Goal: Task Accomplishment & Management: Manage account settings

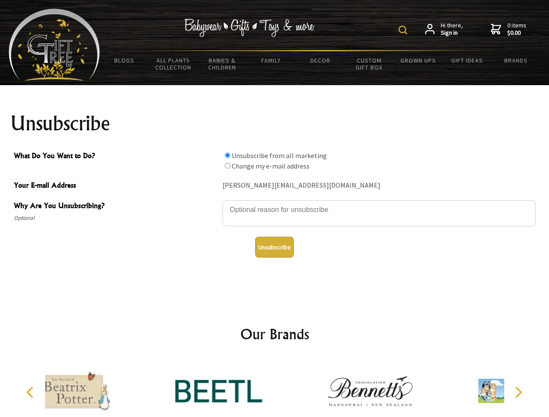
click at [404, 30] on img at bounding box center [402, 30] width 9 height 9
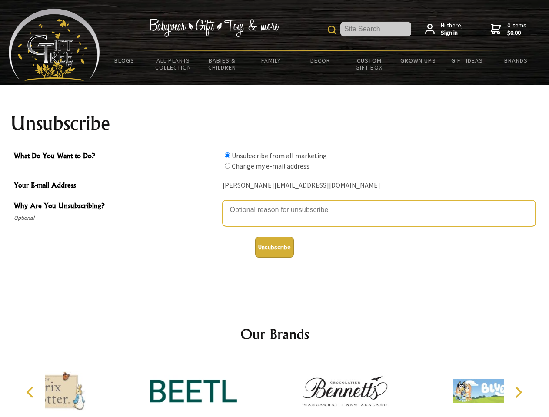
click at [275, 203] on textarea "Why Are You Unsubscribing?" at bounding box center [378, 213] width 313 height 26
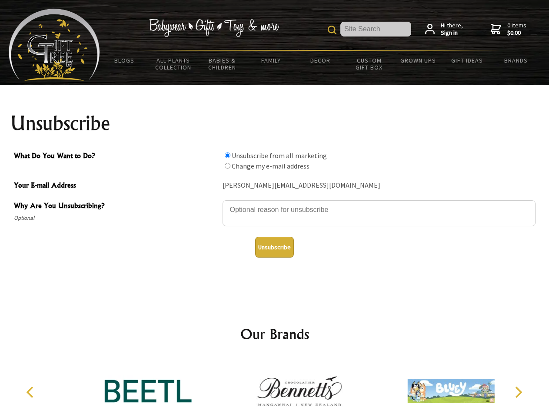
click at [227, 155] on input "What Do You Want to Do?" at bounding box center [228, 155] width 6 height 6
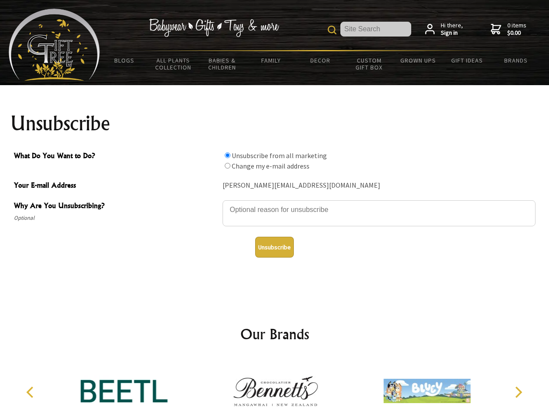
click at [227, 166] on input "What Do You Want to Do?" at bounding box center [228, 166] width 6 height 6
radio input "true"
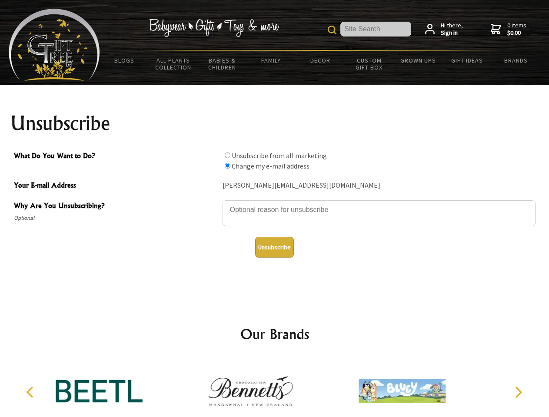
click at [274, 247] on button "Unsubscribe" at bounding box center [274, 247] width 39 height 21
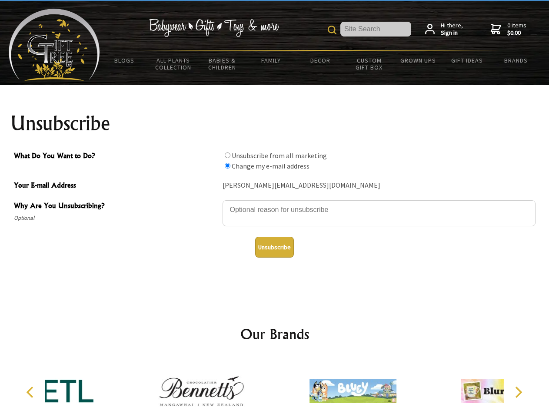
click at [277, 388] on div at bounding box center [352, 392] width 151 height 68
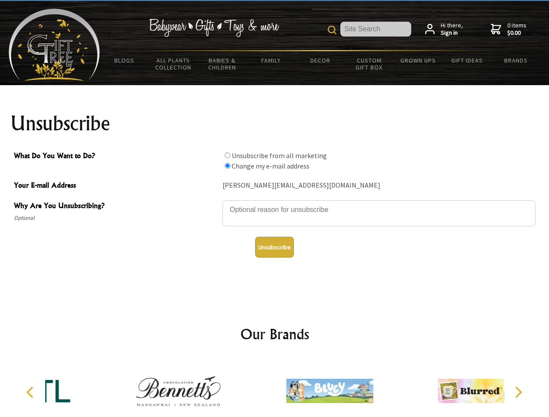
click at [31, 392] on icon "Previous" at bounding box center [30, 392] width 11 height 11
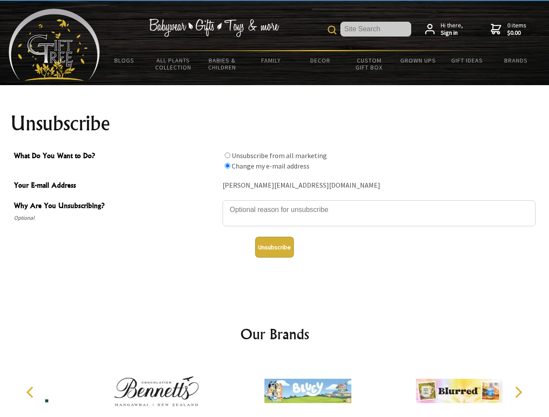
click at [518, 392] on icon "Next" at bounding box center [517, 392] width 11 height 11
